Goal: Check status

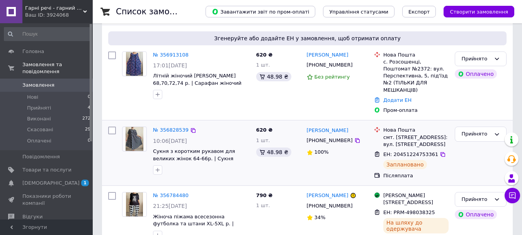
scroll to position [77, 0]
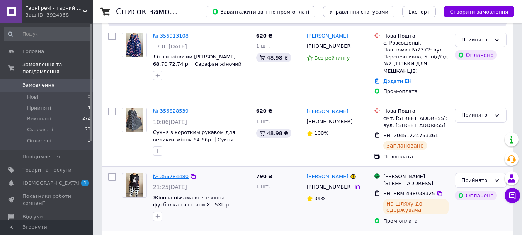
click at [166, 173] on link "№ 356784480" at bounding box center [171, 176] width 36 height 6
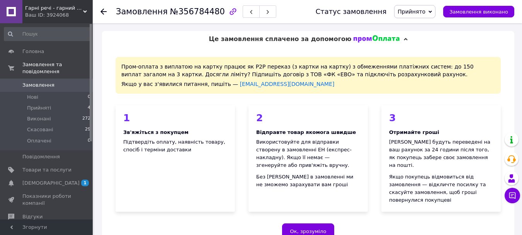
click at [101, 11] on use at bounding box center [104, 12] width 6 height 6
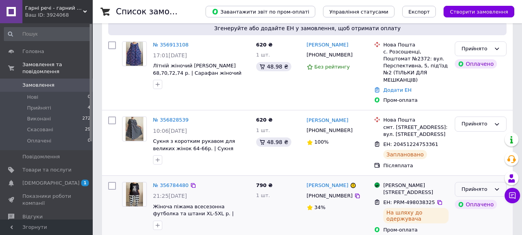
scroll to position [77, 0]
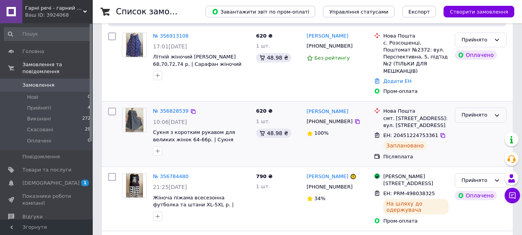
click at [497, 112] on icon at bounding box center [497, 115] width 6 height 6
click at [473, 124] on li "Виконано" at bounding box center [481, 131] width 51 height 14
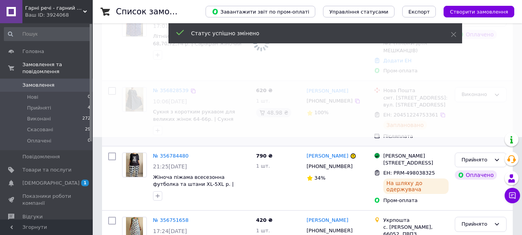
scroll to position [116, 0]
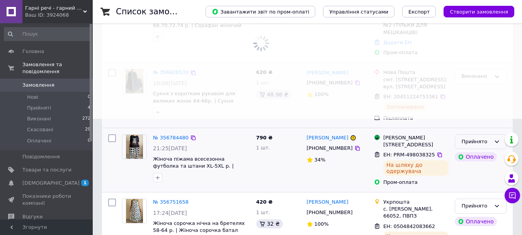
click at [496, 140] on icon at bounding box center [497, 141] width 4 height 2
click at [486, 151] on li "Виконано" at bounding box center [481, 157] width 51 height 14
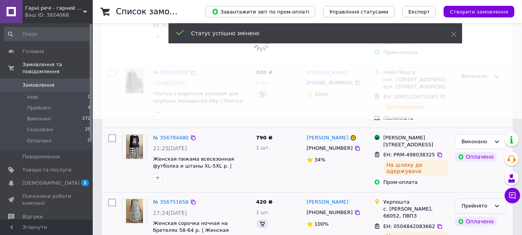
click at [497, 206] on icon at bounding box center [497, 206] width 4 height 2
click at [497, 223] on li "Виконано" at bounding box center [481, 222] width 51 height 14
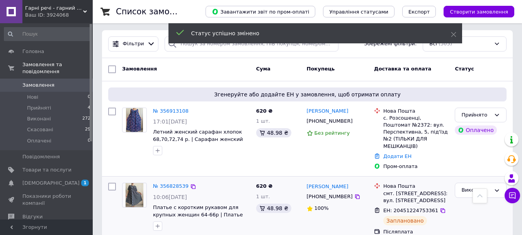
scroll to position [0, 0]
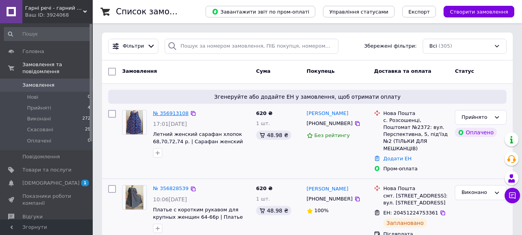
click at [172, 111] on link "№ 356913108" at bounding box center [171, 113] width 36 height 6
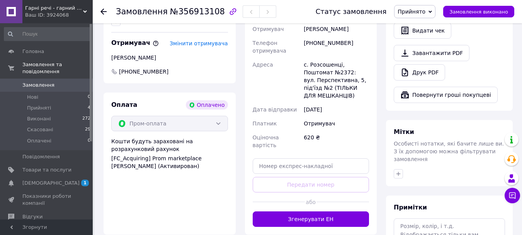
scroll to position [541, 0]
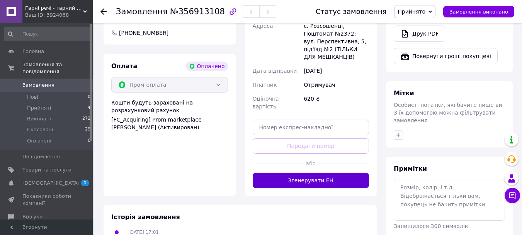
click at [310, 172] on button "Згенерувати ЕН" at bounding box center [311, 179] width 117 height 15
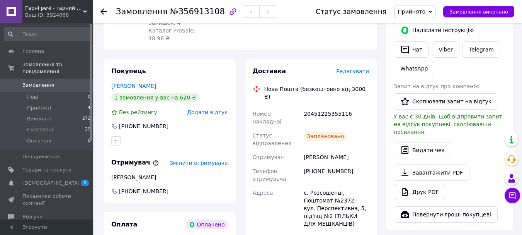
scroll to position [309, 0]
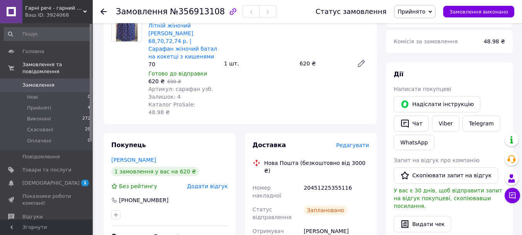
click at [103, 9] on icon at bounding box center [104, 12] width 6 height 6
